Goal: Task Accomplishment & Management: Manage account settings

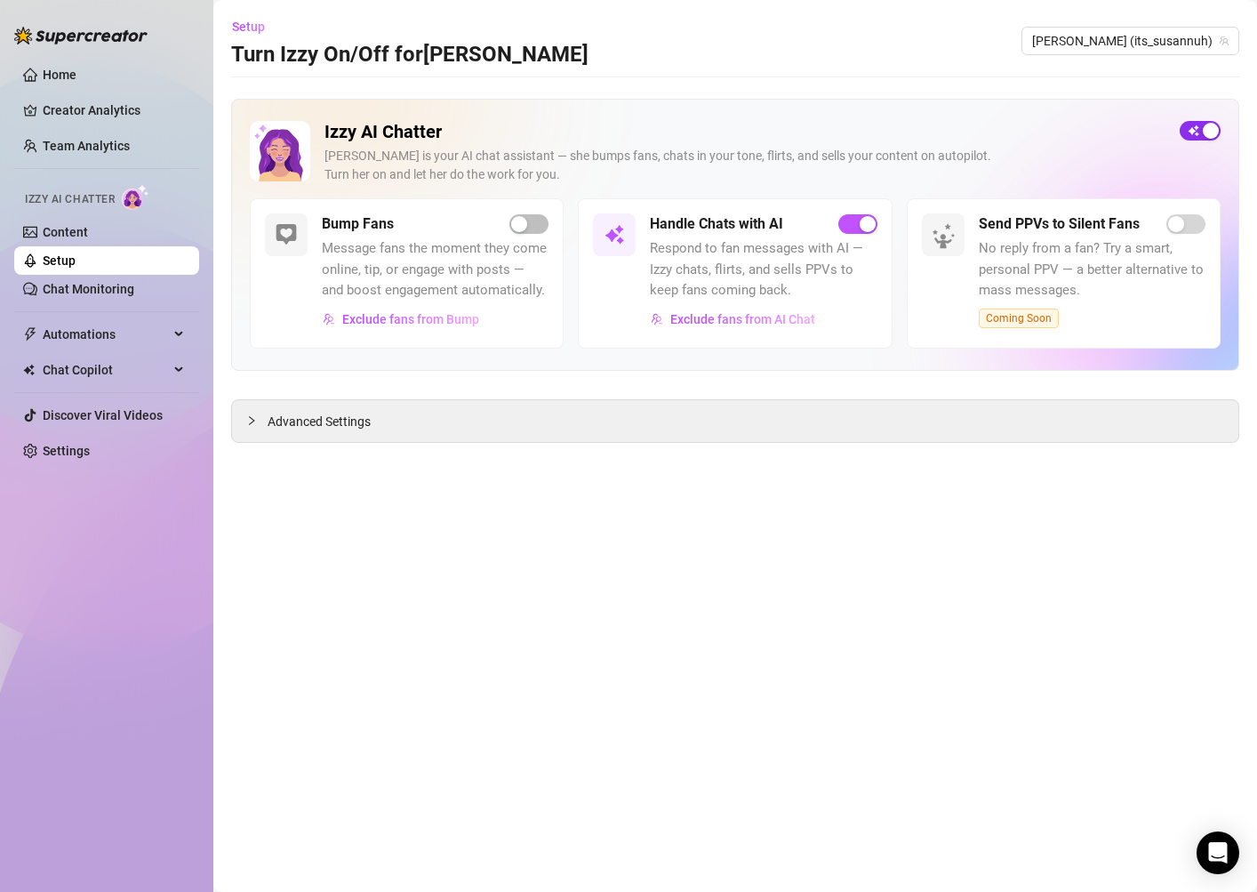
click at [1192, 133] on span "button" at bounding box center [1200, 131] width 41 height 20
click at [317, 424] on span "Advanced Settings" at bounding box center [319, 422] width 103 height 20
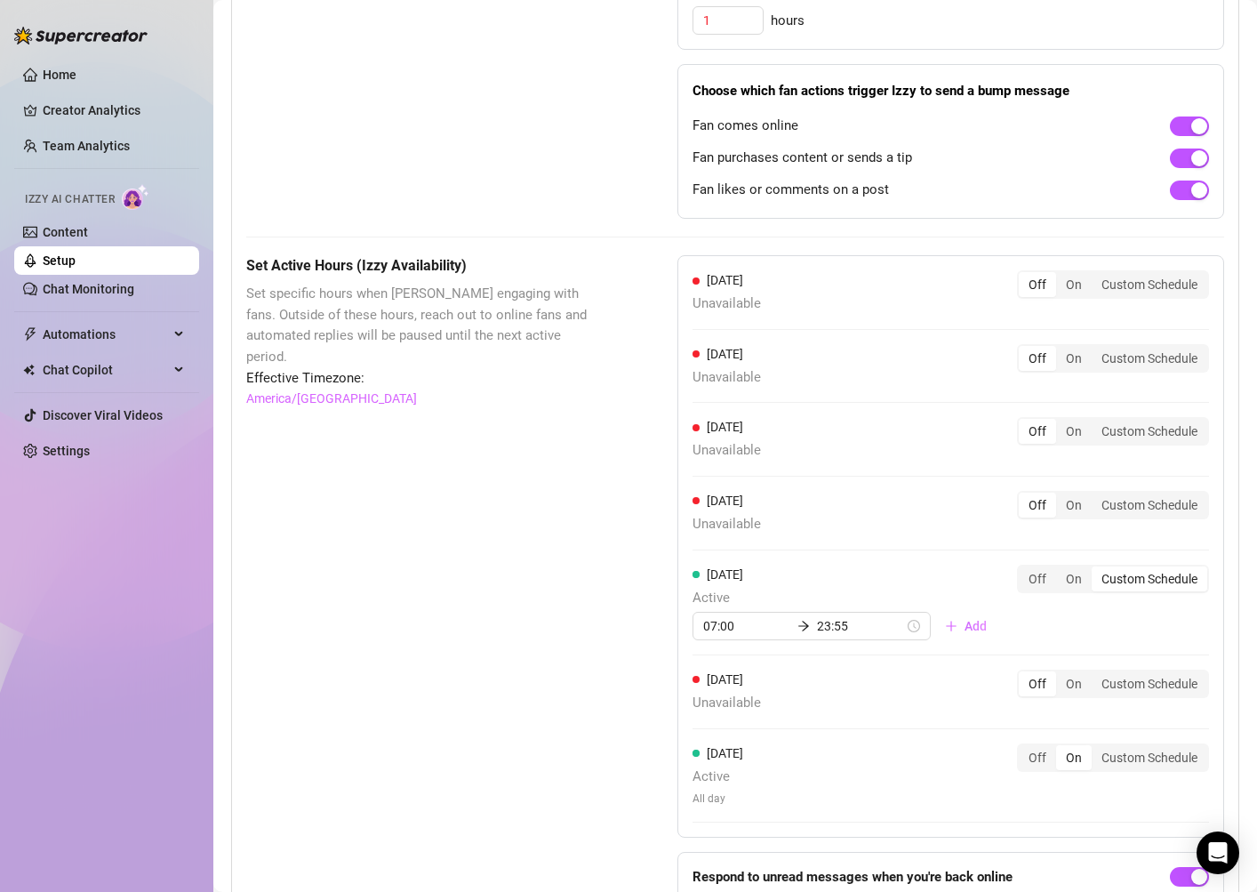
scroll to position [1357, 0]
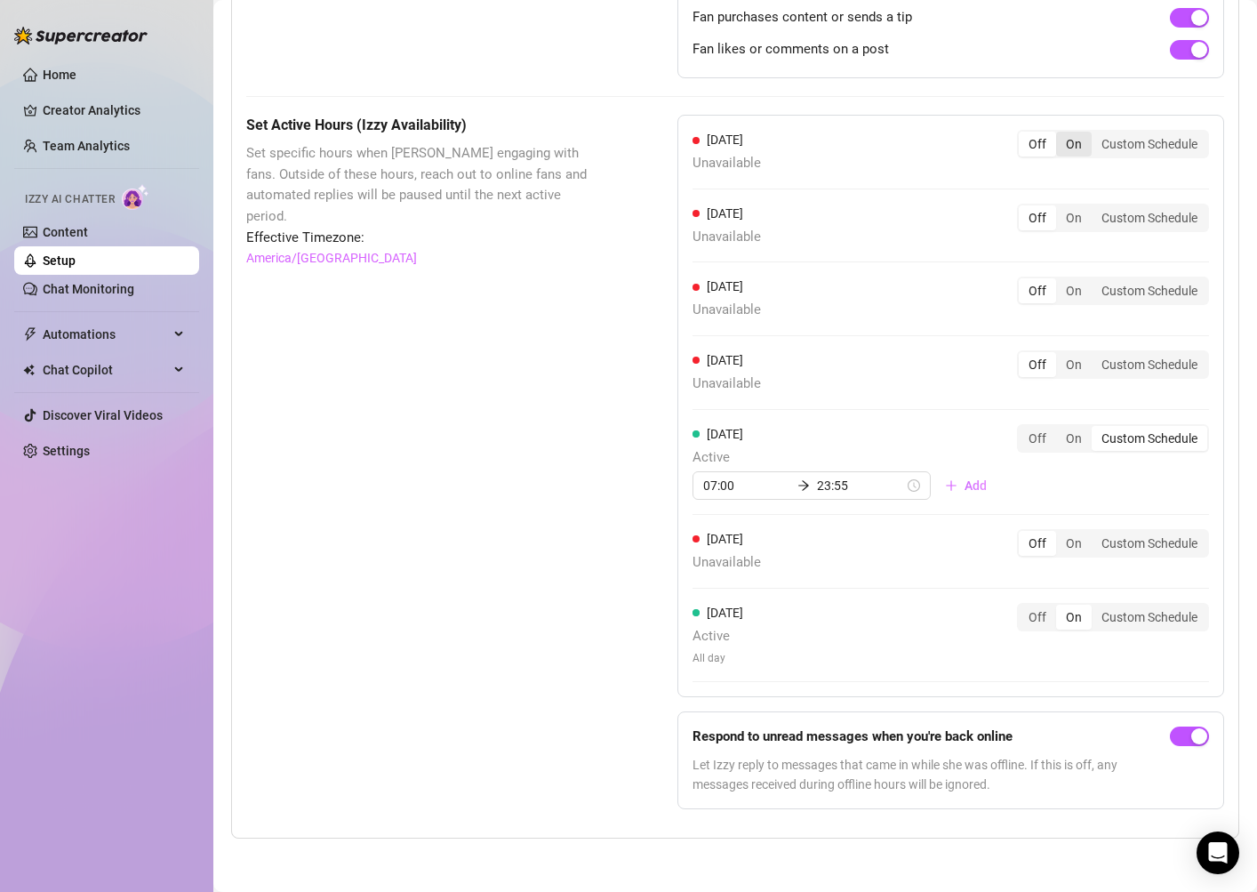
click at [1069, 142] on div "On" at bounding box center [1074, 144] width 36 height 25
click at [1060, 134] on input "On" at bounding box center [1060, 134] width 0 height 0
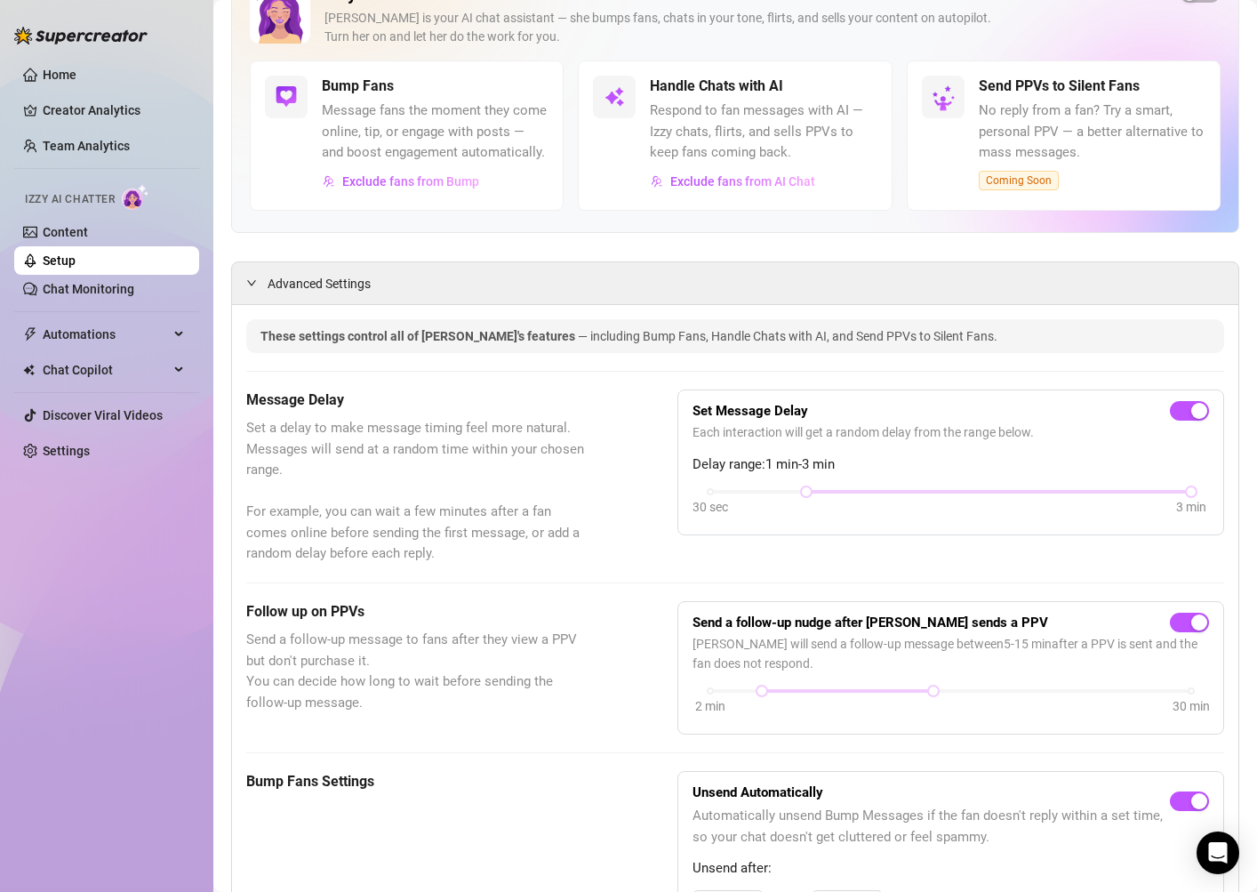
scroll to position [0, 0]
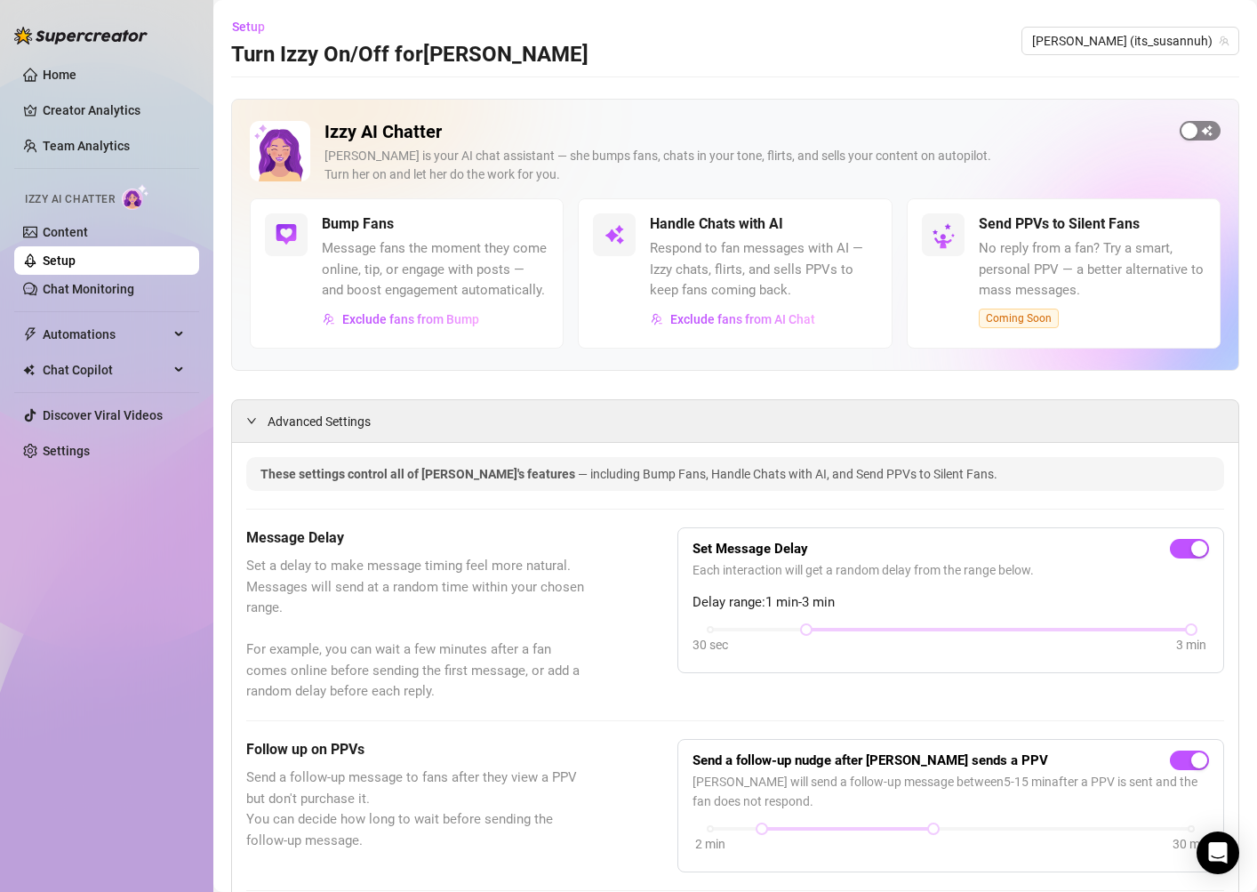
click at [1197, 131] on button "button" at bounding box center [1200, 131] width 41 height 20
click at [538, 228] on div "button" at bounding box center [539, 224] width 16 height 16
click at [1191, 148] on div "Izzy AI Chatter [PERSON_NAME] is your AI chat assistant — she bumps fans, chats…" at bounding box center [735, 159] width 971 height 77
click at [1192, 135] on span "button" at bounding box center [1200, 131] width 41 height 20
